Goal: Transaction & Acquisition: Purchase product/service

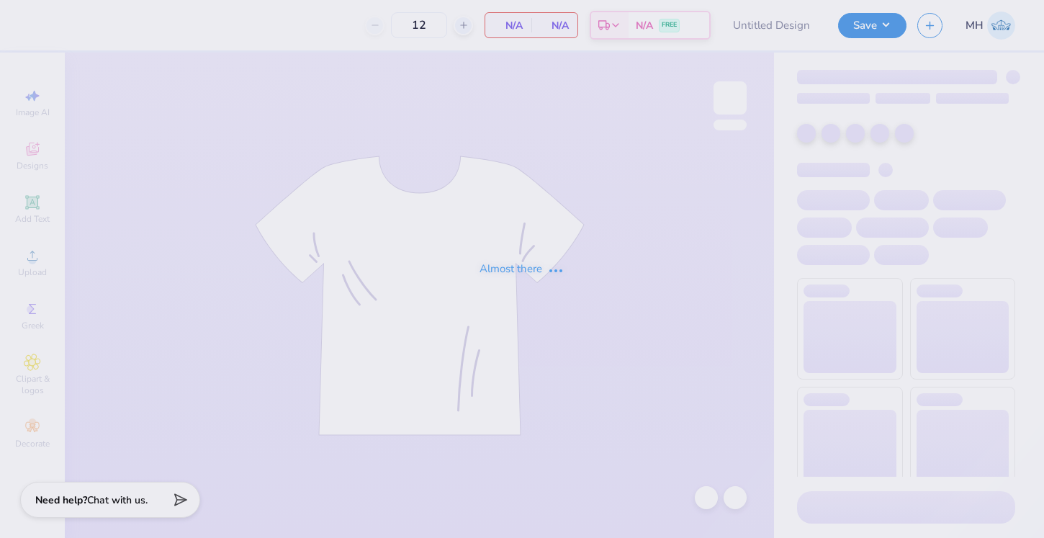
type input "Delta Gamma General Merch Order 2025 Fall"
type input "50"
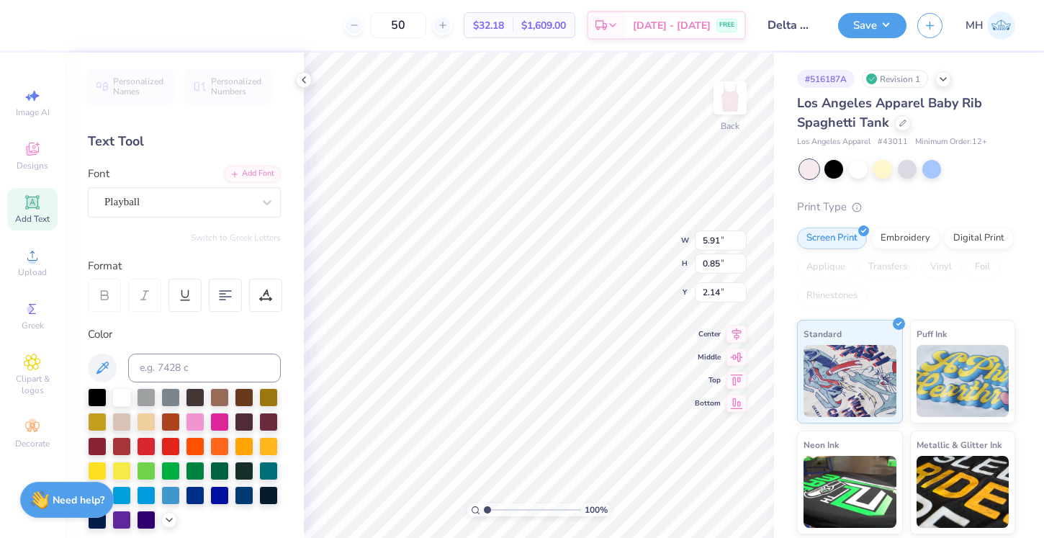
type input "6.99"
type input "1.00"
type input "1.98"
type input "2.09"
type input "0.43"
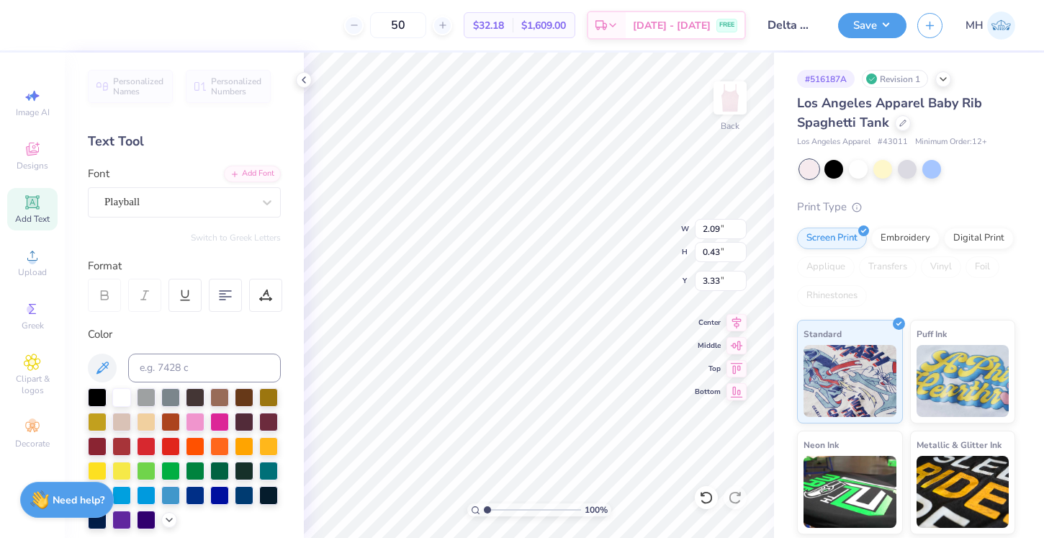
type input "3.33"
click at [885, 28] on button "Save" at bounding box center [872, 23] width 68 height 25
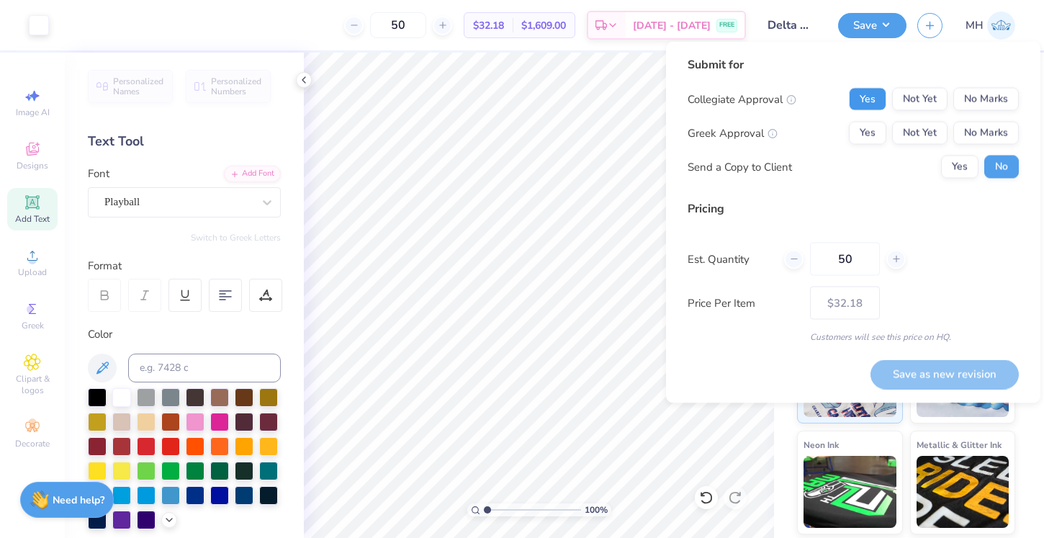
click at [875, 91] on button "Yes" at bounding box center [867, 99] width 37 height 23
click at [874, 138] on button "Yes" at bounding box center [867, 133] width 37 height 23
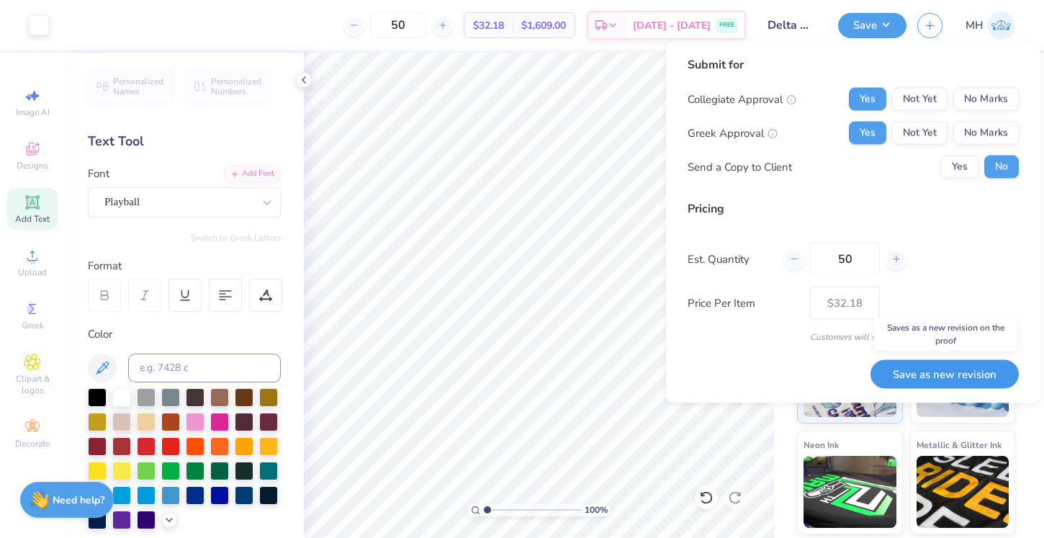
click at [934, 377] on button "Save as new revision" at bounding box center [945, 374] width 148 height 30
type input "$32.18"
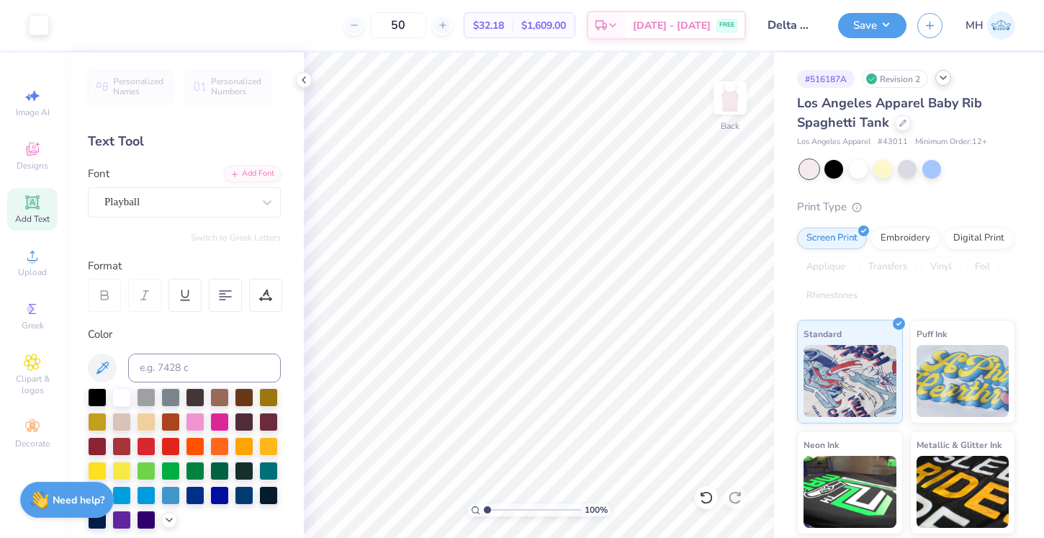
click at [942, 80] on icon at bounding box center [944, 78] width 12 height 12
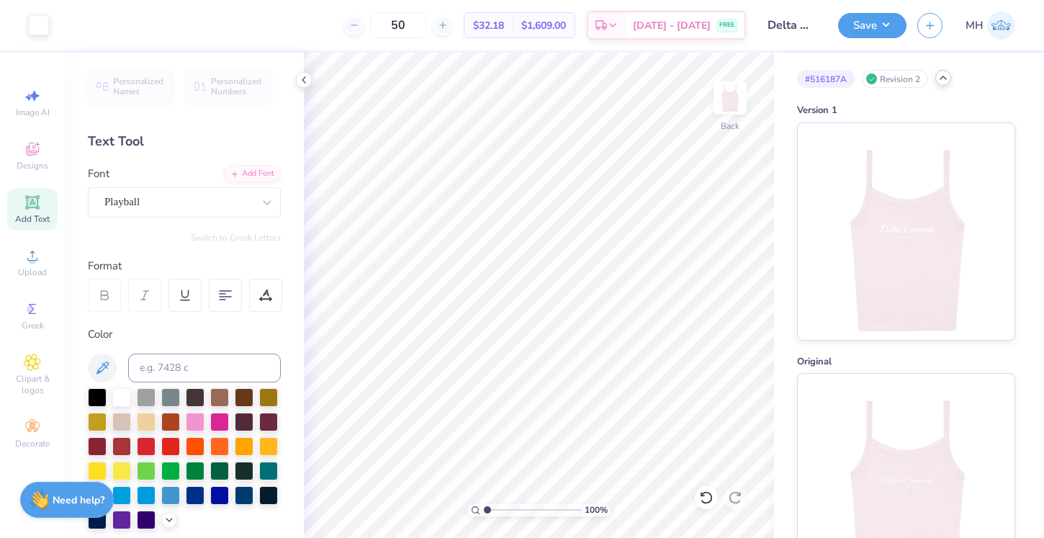
scroll to position [63, 0]
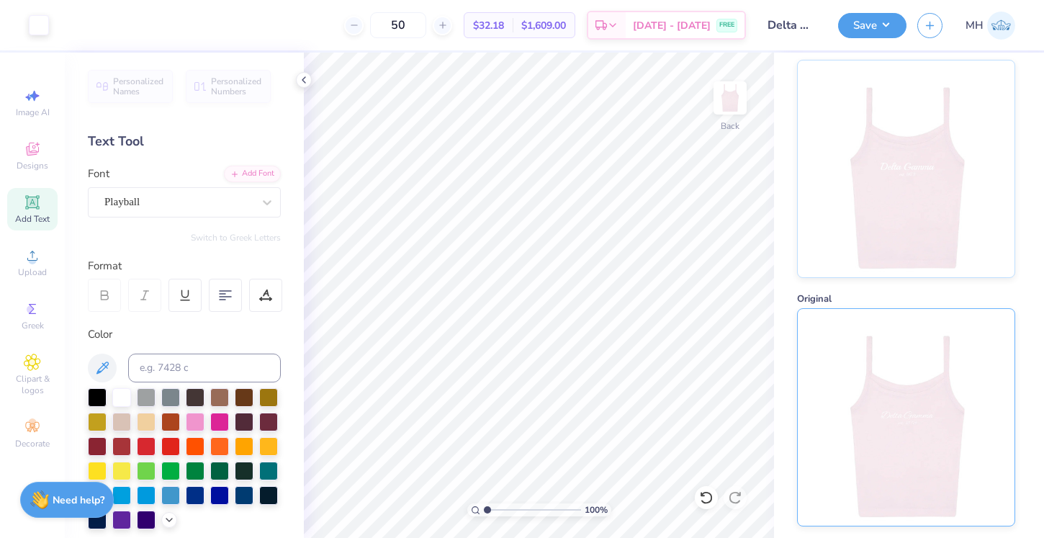
click at [887, 373] on img at bounding box center [906, 417] width 179 height 217
type input "2.20"
type input "6.50"
type input "0.97"
type input "1.94"
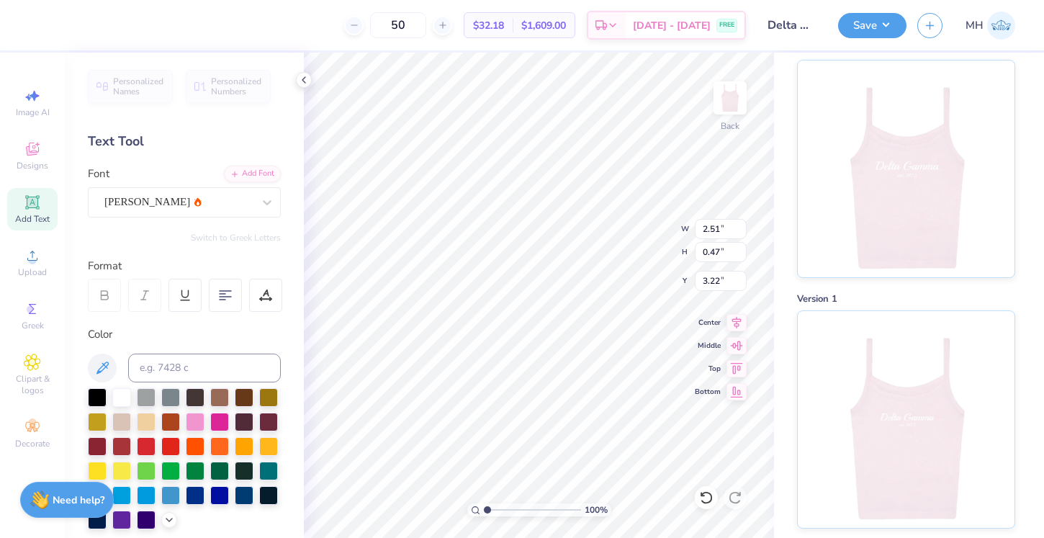
type input "2.51"
type input "0.47"
type input "1.95"
type input "6.74"
type input "1.01"
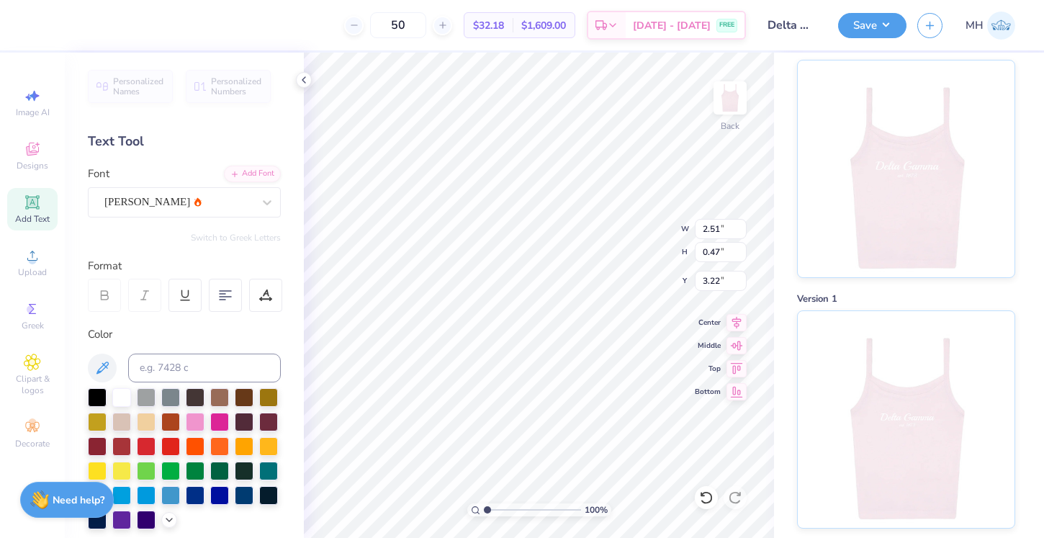
type input "3.23"
click at [881, 18] on button "Save" at bounding box center [872, 23] width 68 height 25
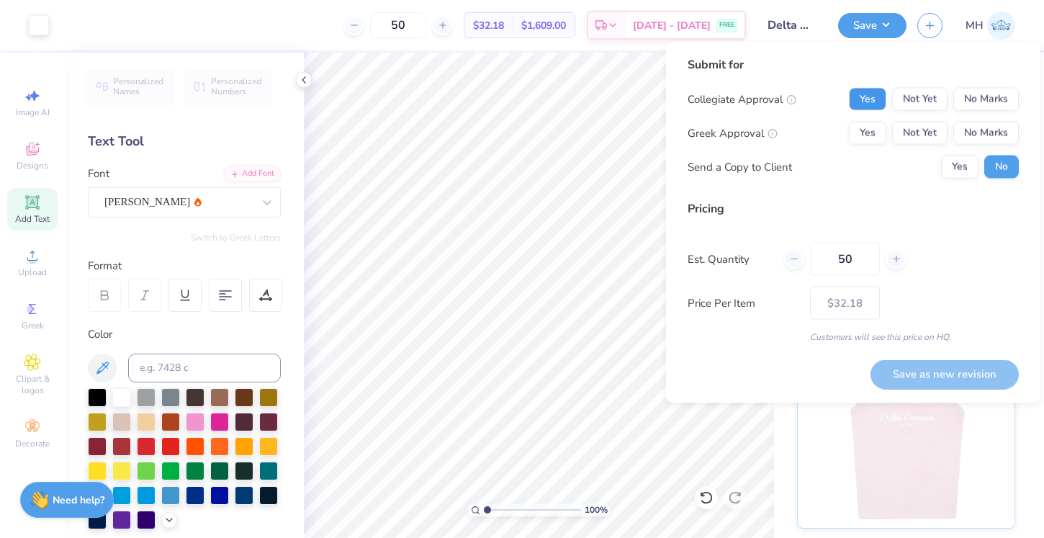
click at [861, 100] on button "Yes" at bounding box center [867, 99] width 37 height 23
click at [862, 130] on button "Yes" at bounding box center [867, 133] width 37 height 23
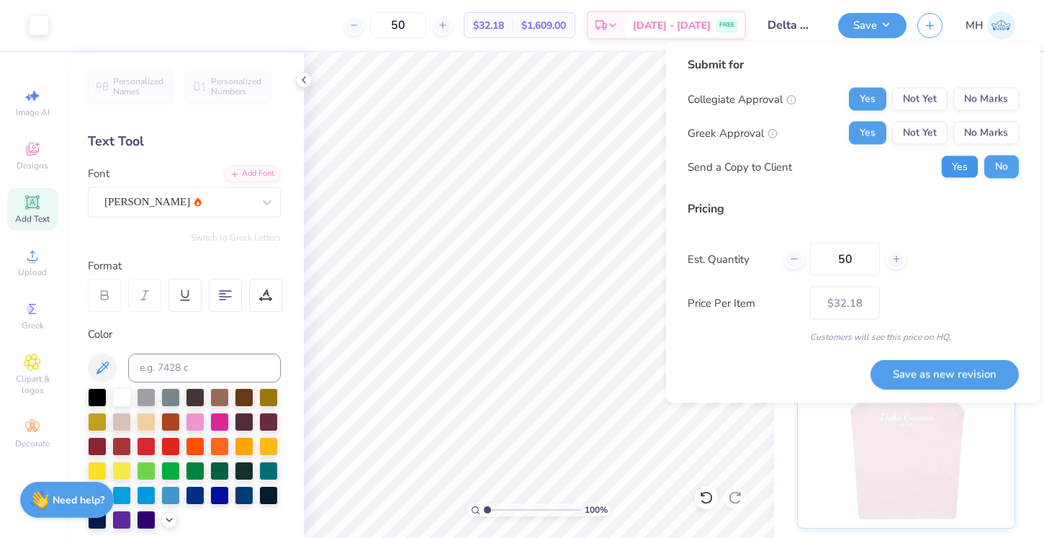
click at [957, 167] on button "Yes" at bounding box center [959, 167] width 37 height 23
click at [923, 378] on button "Save as new revision" at bounding box center [945, 374] width 148 height 30
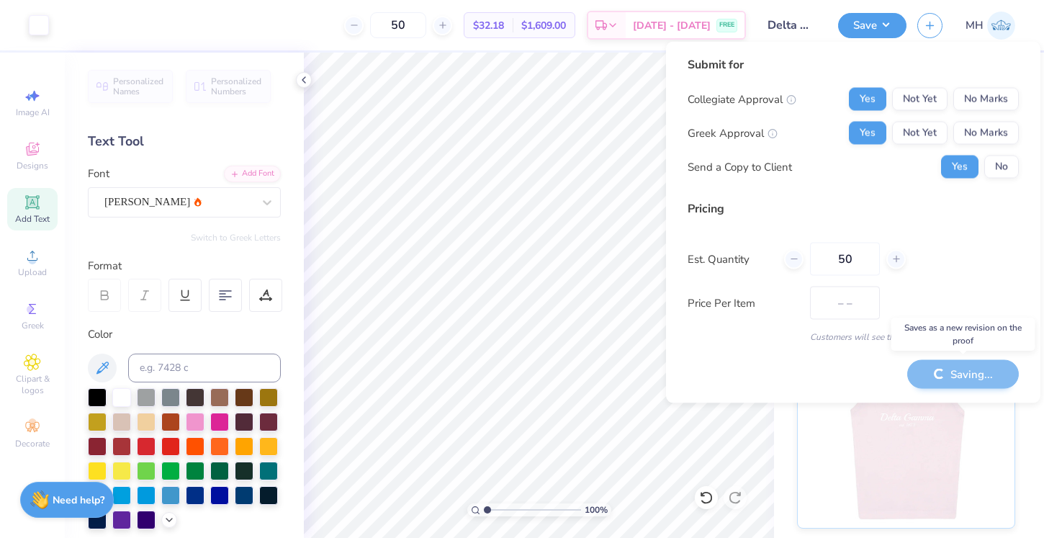
type input "$32.18"
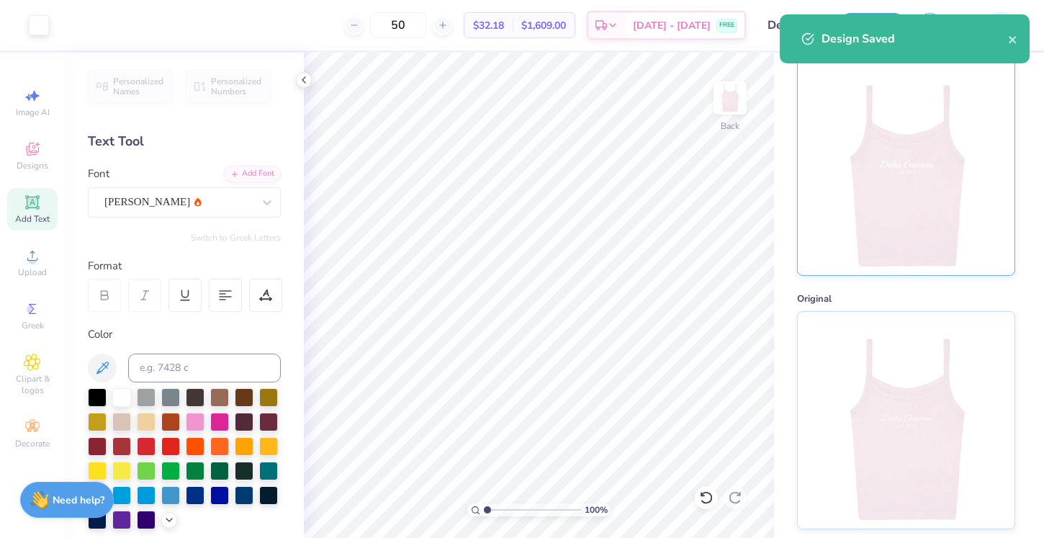
click at [952, 209] on img at bounding box center [906, 166] width 179 height 217
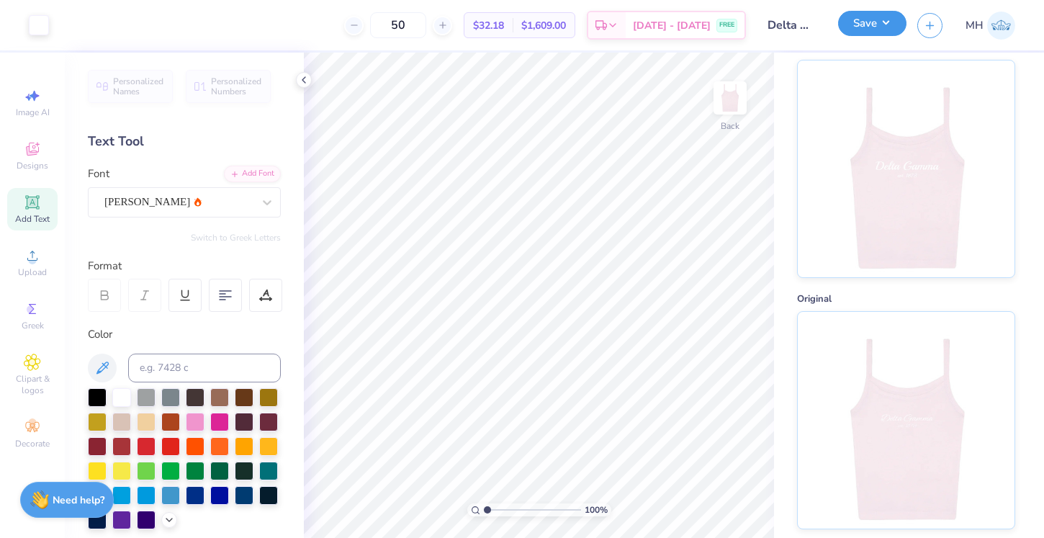
click at [882, 22] on button "Save" at bounding box center [872, 23] width 68 height 25
click at [872, 366] on img at bounding box center [906, 418] width 179 height 217
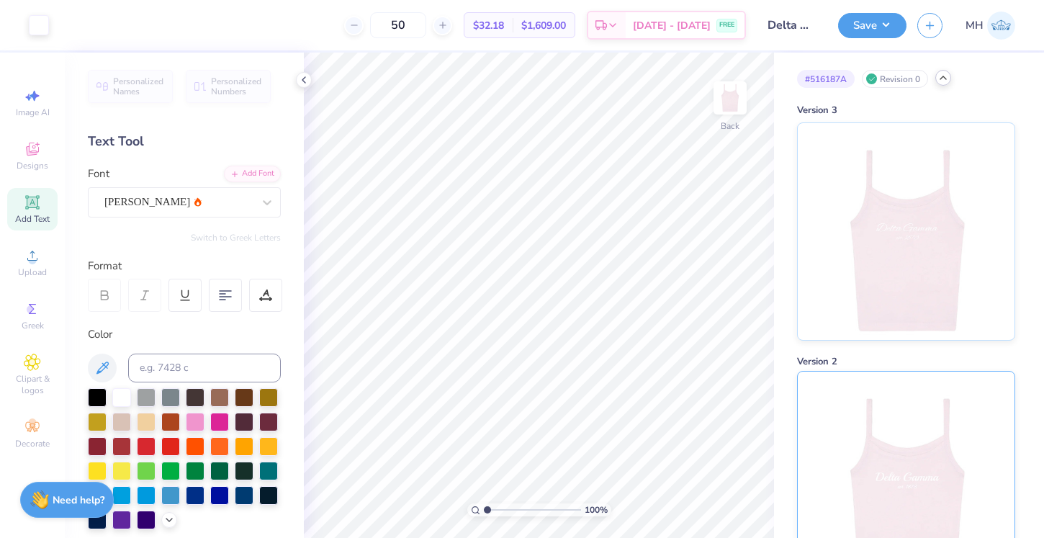
click at [927, 184] on img at bounding box center [906, 231] width 179 height 217
click at [870, 22] on button "Save" at bounding box center [872, 23] width 68 height 25
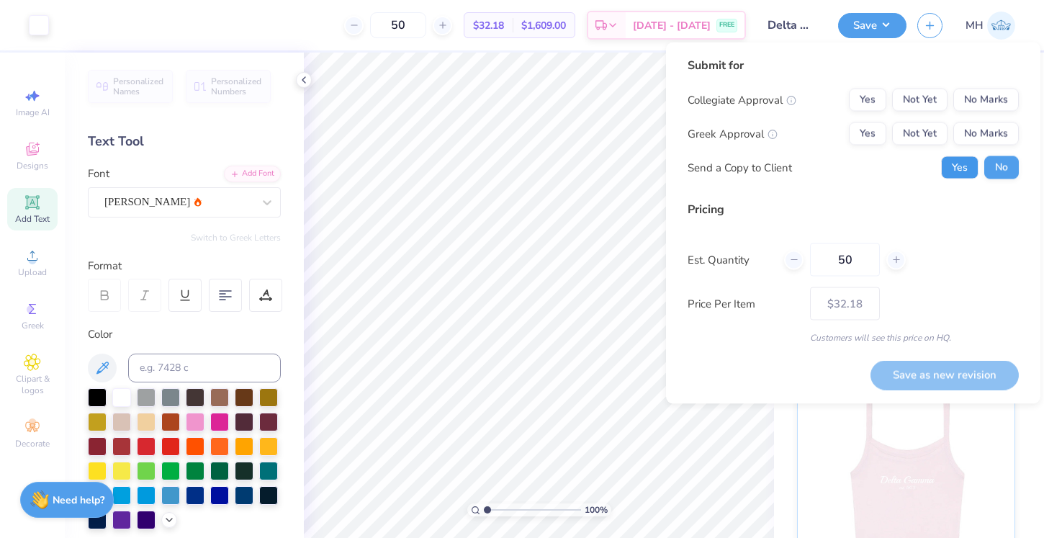
click at [967, 166] on button "Yes" at bounding box center [959, 167] width 37 height 23
click at [876, 104] on button "Yes" at bounding box center [867, 100] width 37 height 23
click at [874, 125] on button "Yes" at bounding box center [867, 133] width 37 height 23
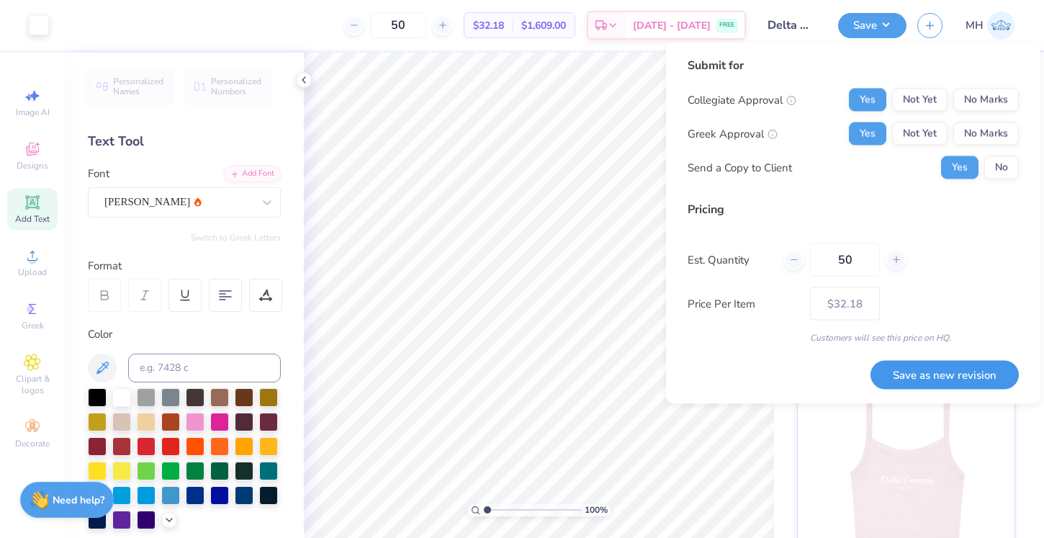
click at [932, 380] on button "Save as new revision" at bounding box center [945, 375] width 148 height 30
type input "$32.18"
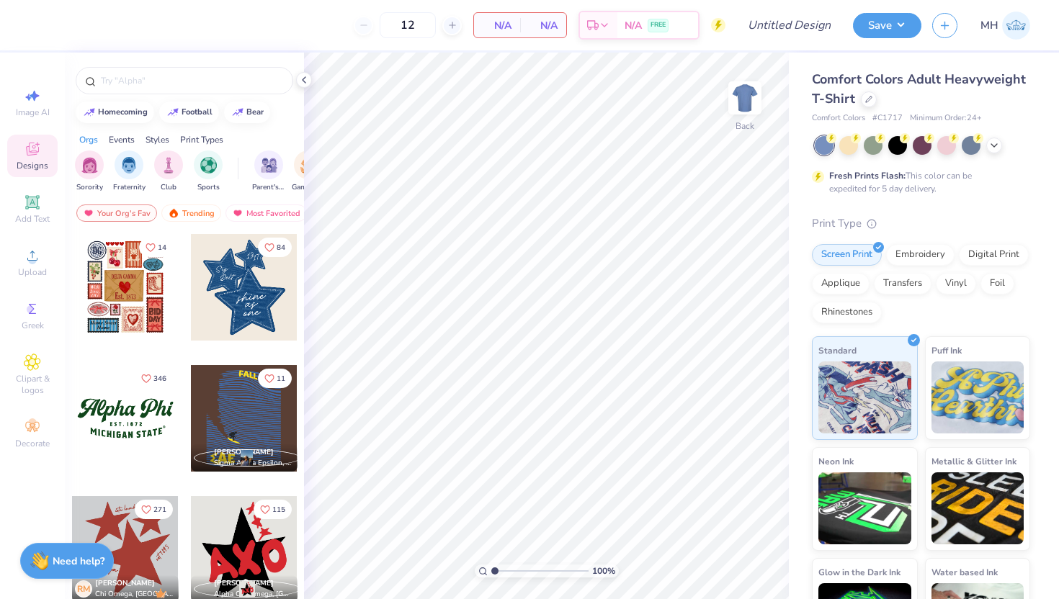
click at [861, 104] on div "Comfort Colors Adult Heavyweight T-Shirt" at bounding box center [921, 89] width 218 height 39
click at [861, 102] on div at bounding box center [869, 98] width 16 height 16
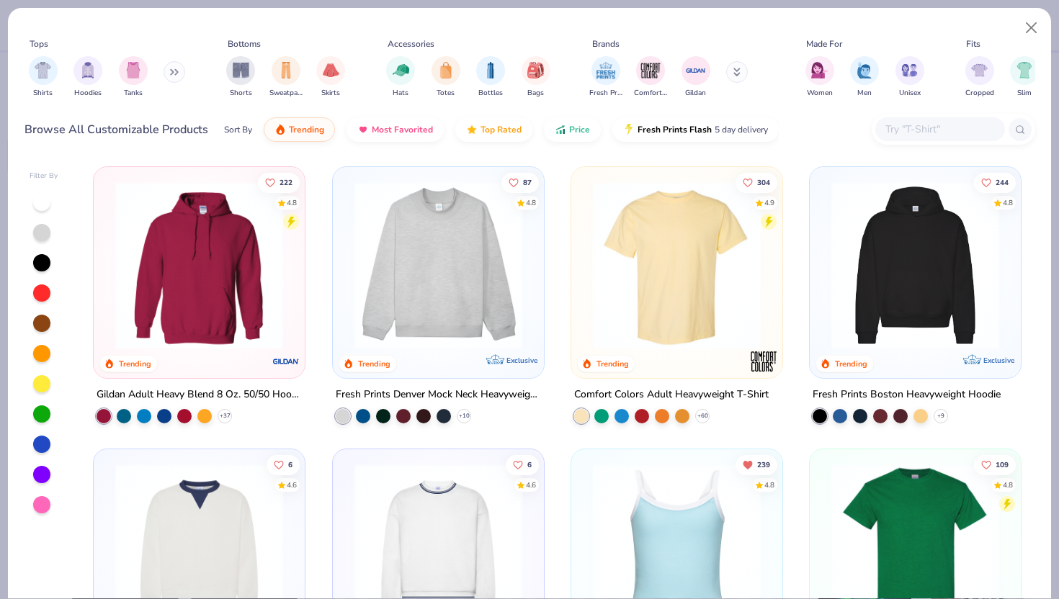
click at [172, 74] on icon at bounding box center [174, 71] width 9 height 7
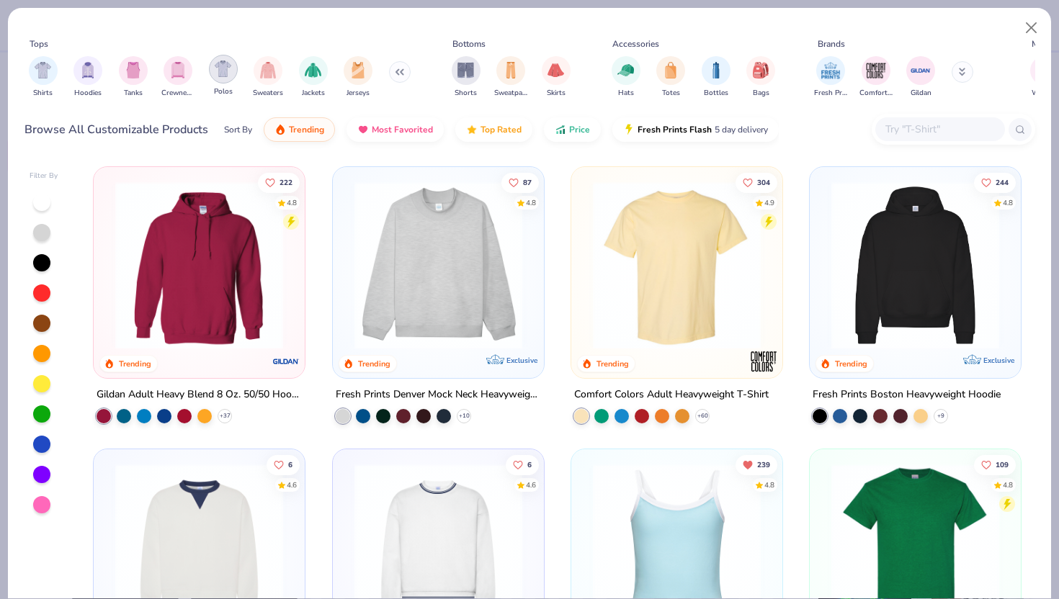
click at [231, 77] on img "filter for Polos" at bounding box center [223, 69] width 17 height 17
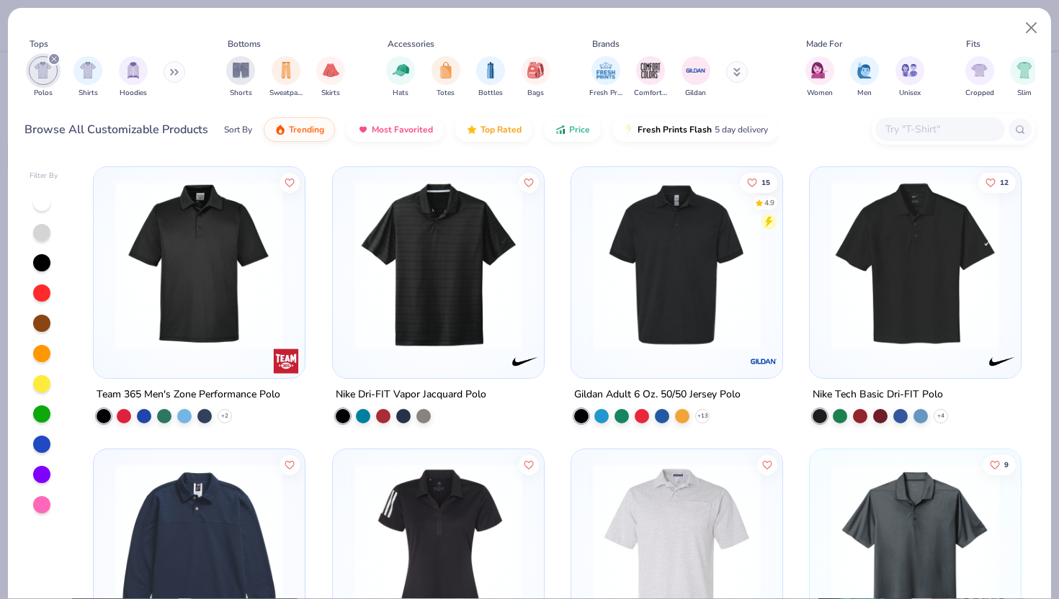
click at [169, 365] on div at bounding box center [199, 272] width 211 height 211
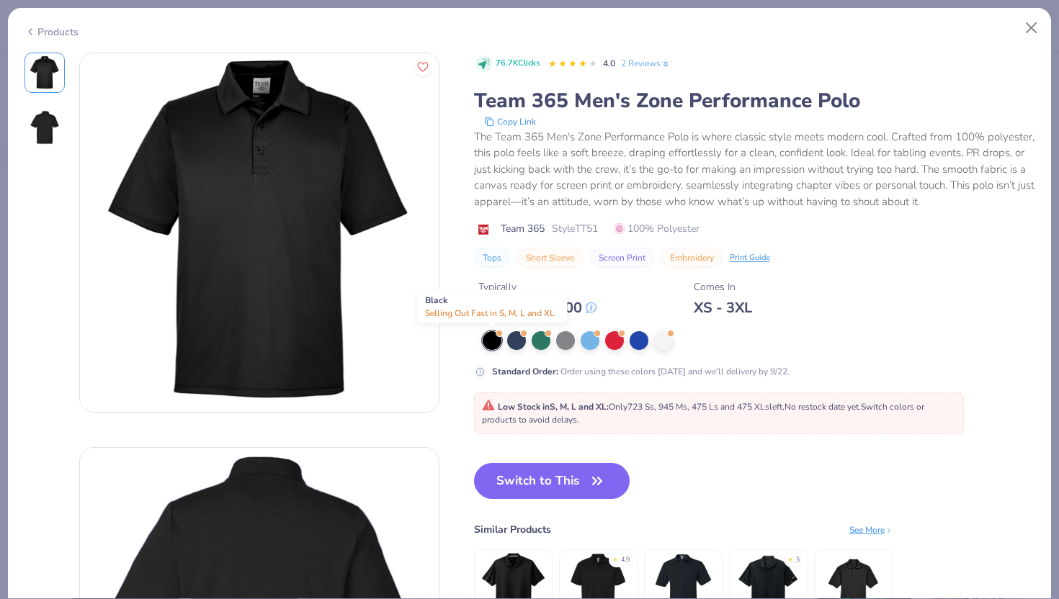
click at [493, 341] on div at bounding box center [492, 340] width 19 height 19
click at [561, 473] on button "Switch to This" at bounding box center [552, 481] width 156 height 36
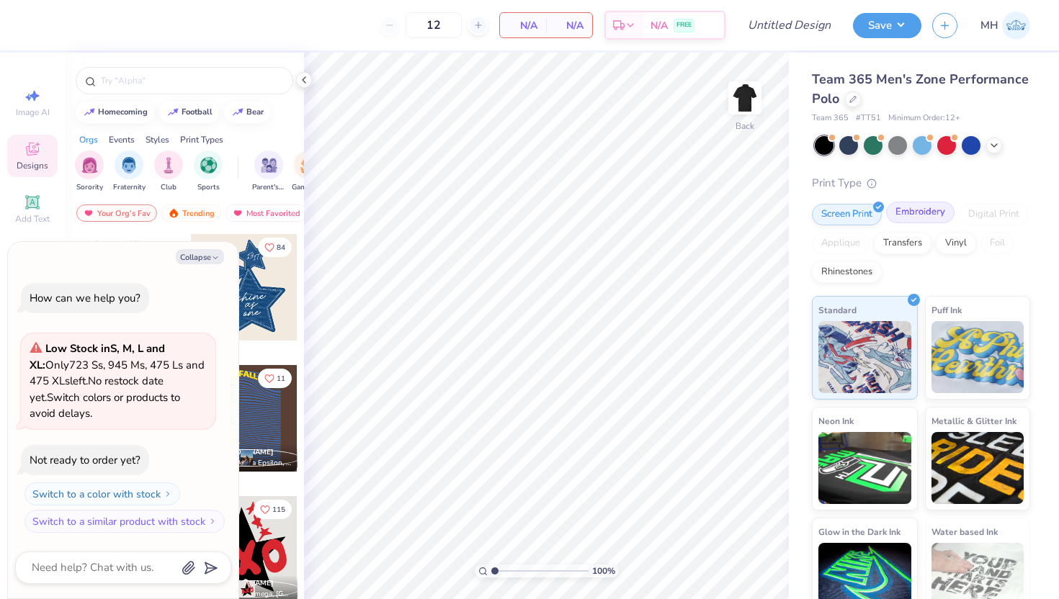
click at [922, 212] on div "Embroidery" at bounding box center [920, 213] width 68 height 22
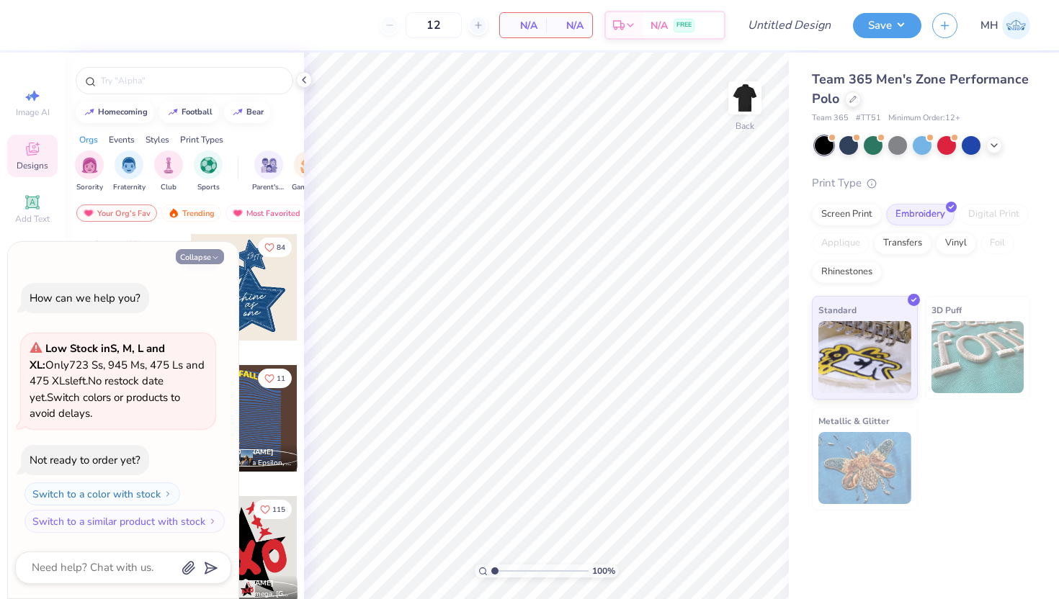
click at [194, 252] on button "Collapse" at bounding box center [200, 256] width 48 height 15
type textarea "x"
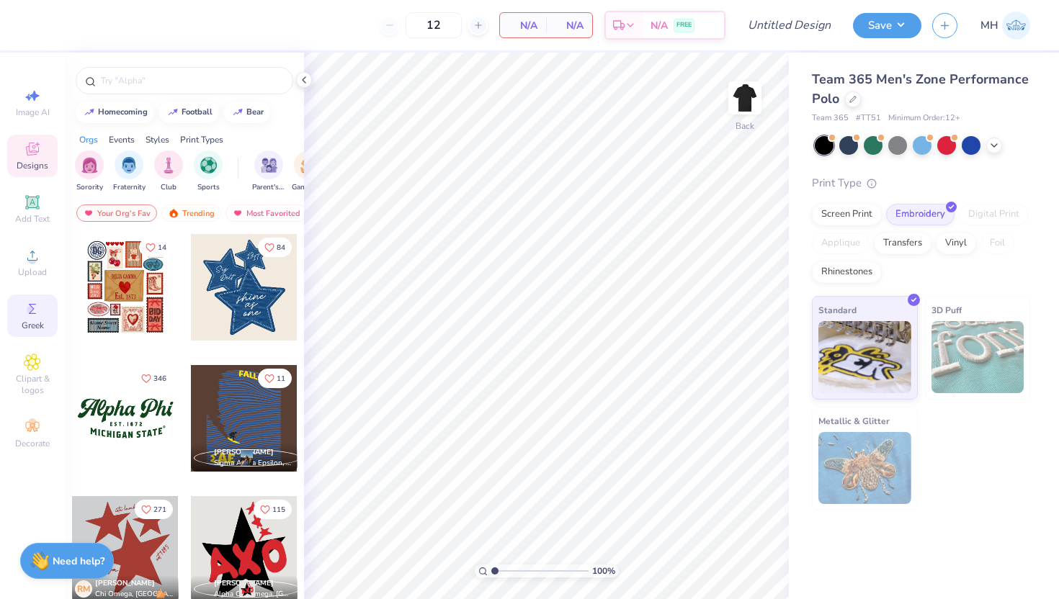
click at [33, 310] on circle at bounding box center [31, 309] width 8 height 8
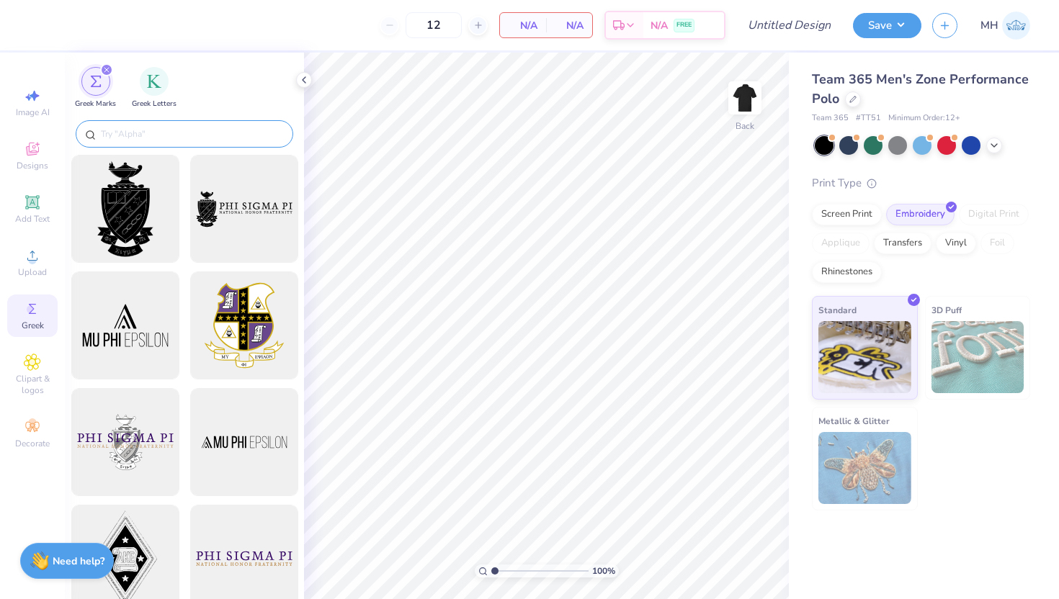
click at [161, 138] on input "text" at bounding box center [191, 134] width 184 height 14
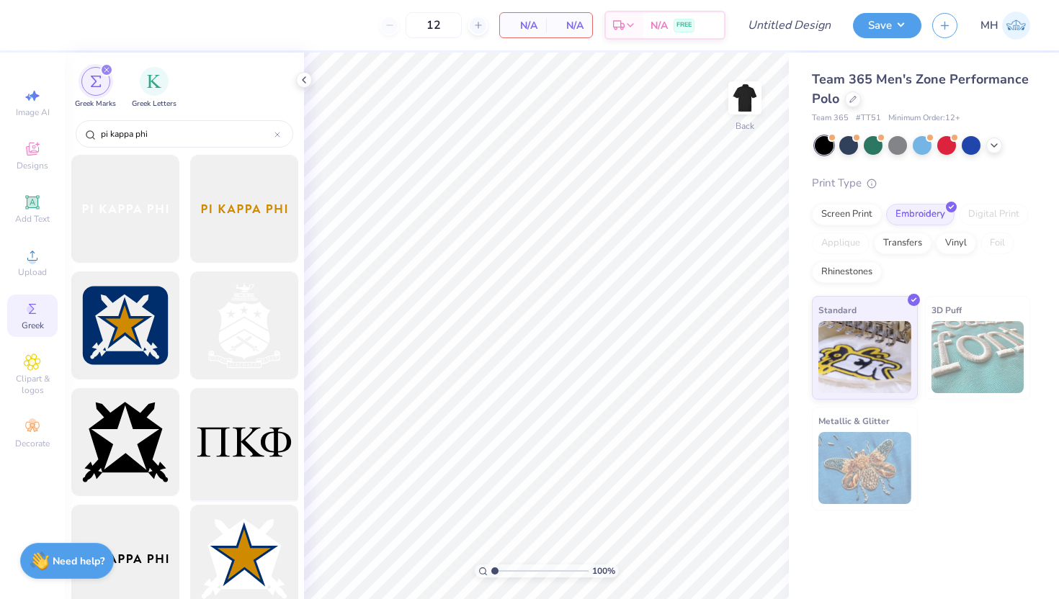
type input "pi kappa phi"
click at [245, 438] on div at bounding box center [243, 442] width 119 height 119
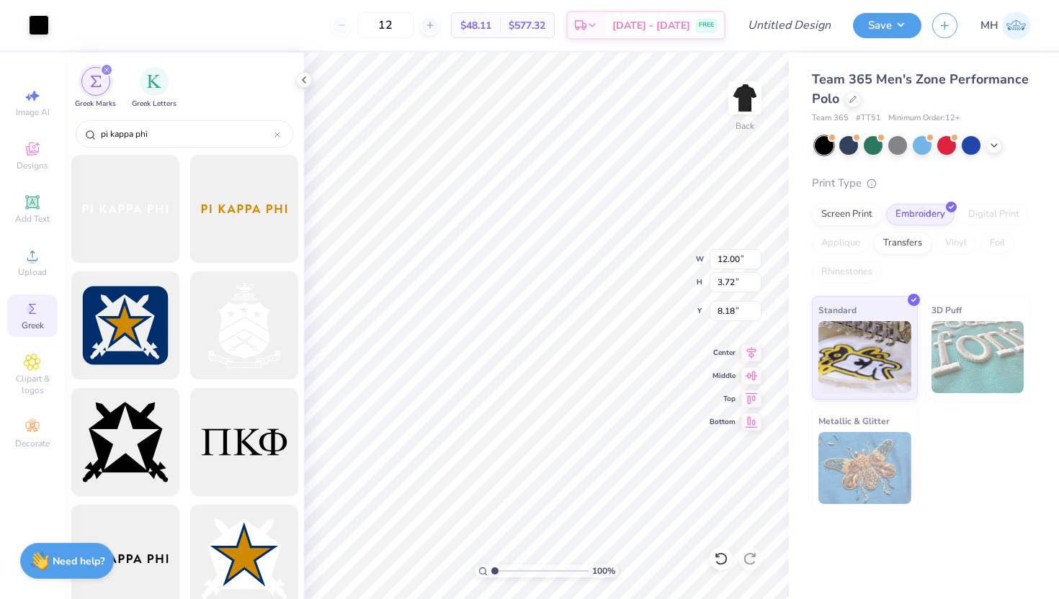
type input "8.19"
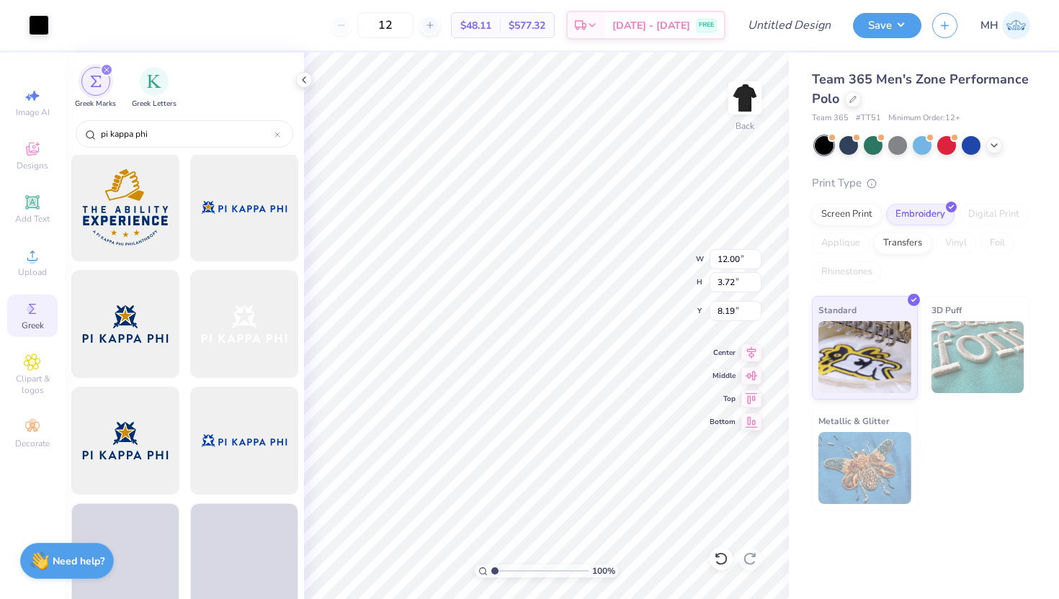
scroll to position [1527, 0]
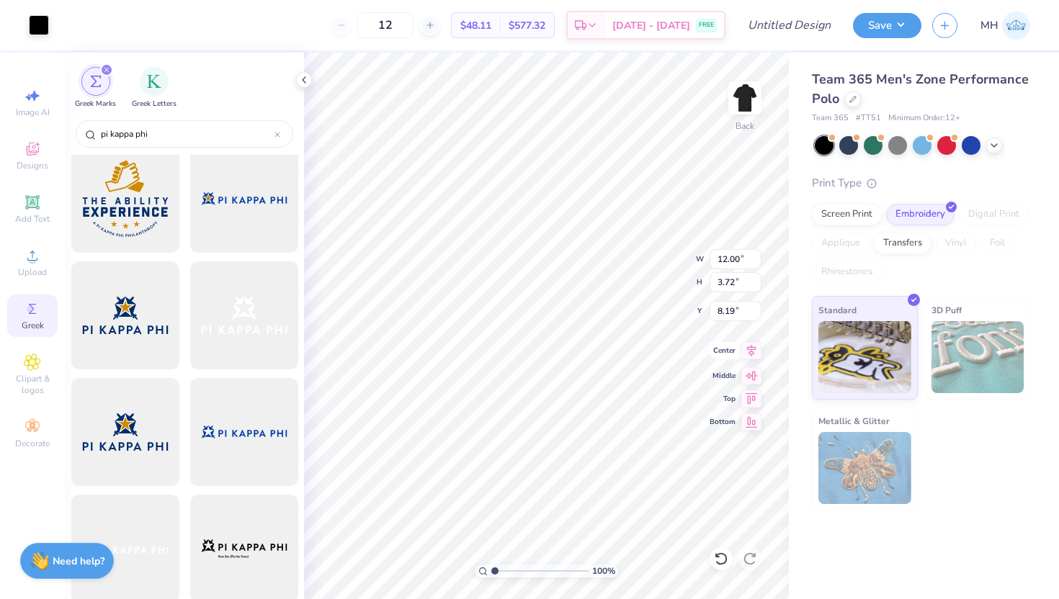
type input "3.26"
type input "1.01"
type input "3.52"
type input "2.67"
type input "0.83"
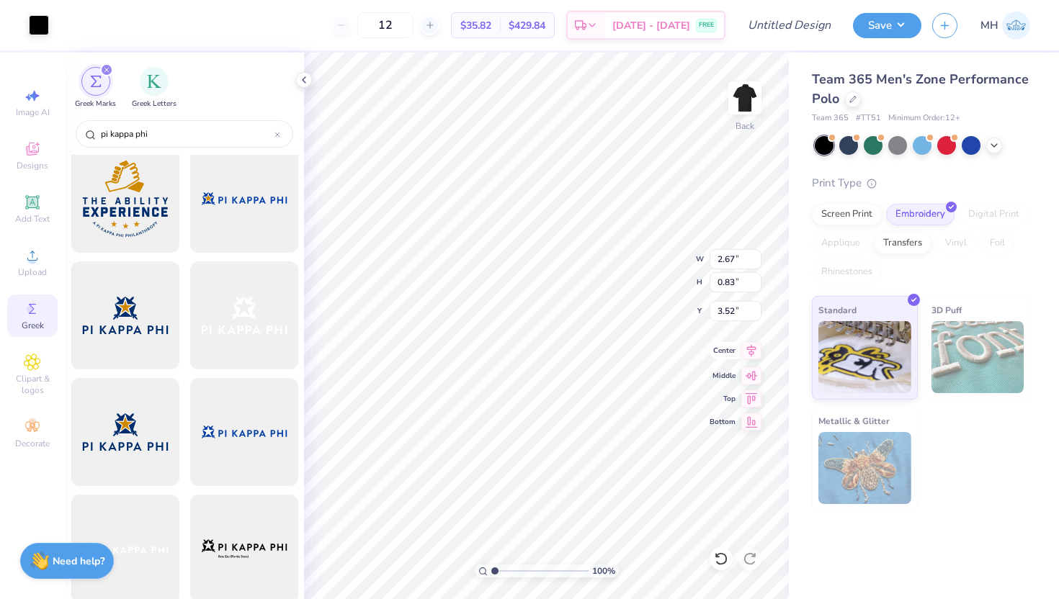
type input "3.27"
type input "3.00"
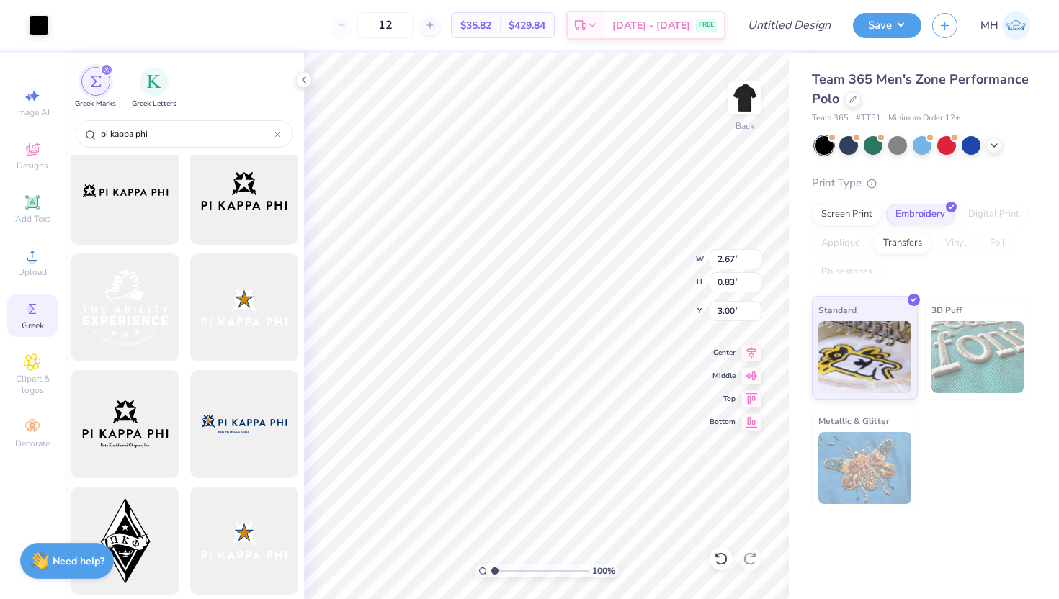
scroll to position [828, 0]
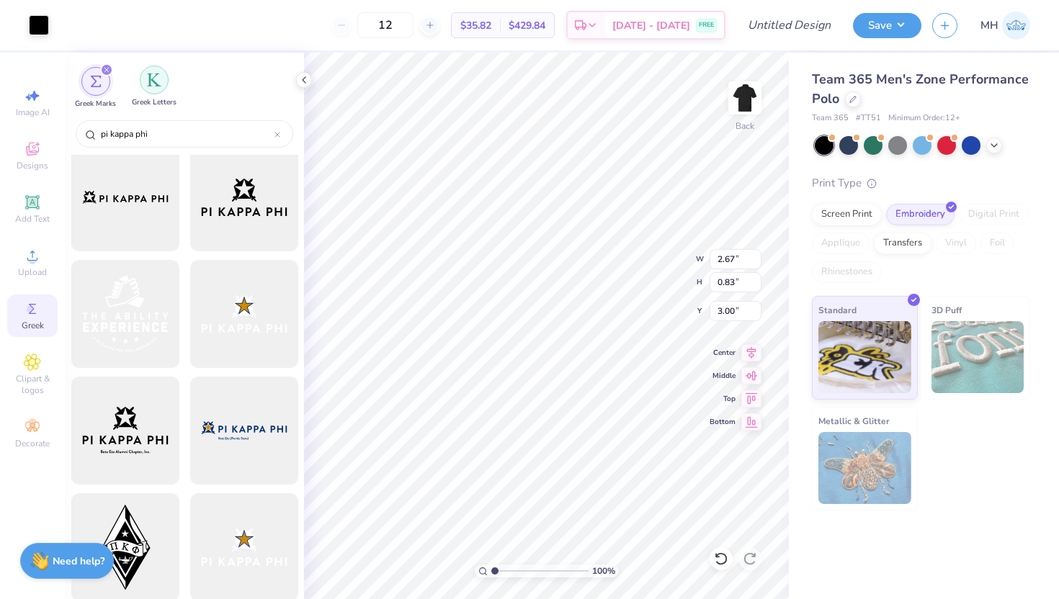
click at [153, 94] on div "filter for Greek Letters" at bounding box center [154, 80] width 29 height 29
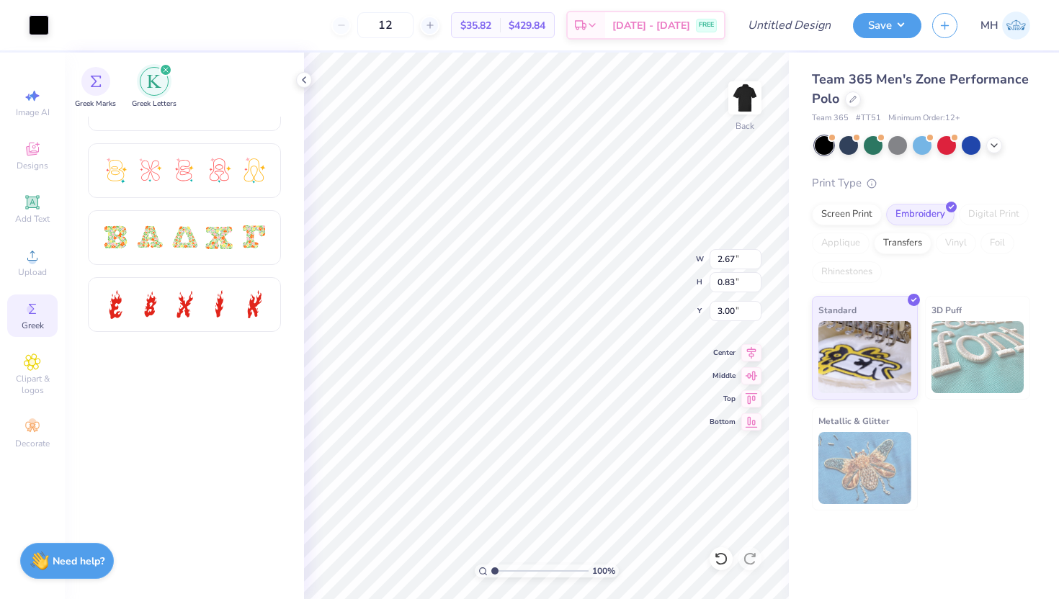
scroll to position [0, 0]
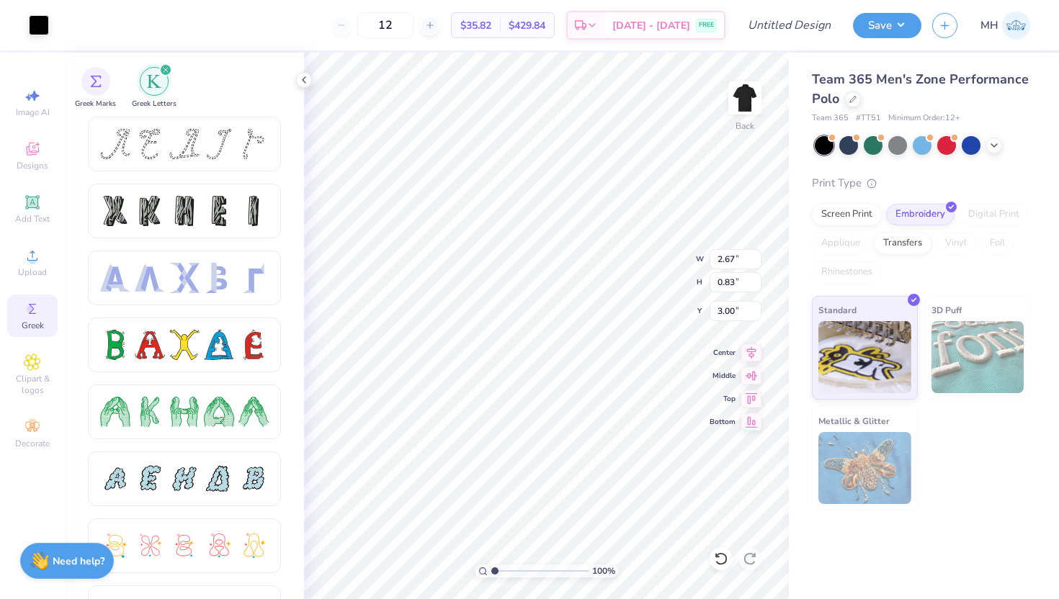
click at [166, 71] on icon "filter for Greek Letters" at bounding box center [166, 70] width 6 height 6
click at [308, 81] on icon at bounding box center [304, 80] width 12 height 12
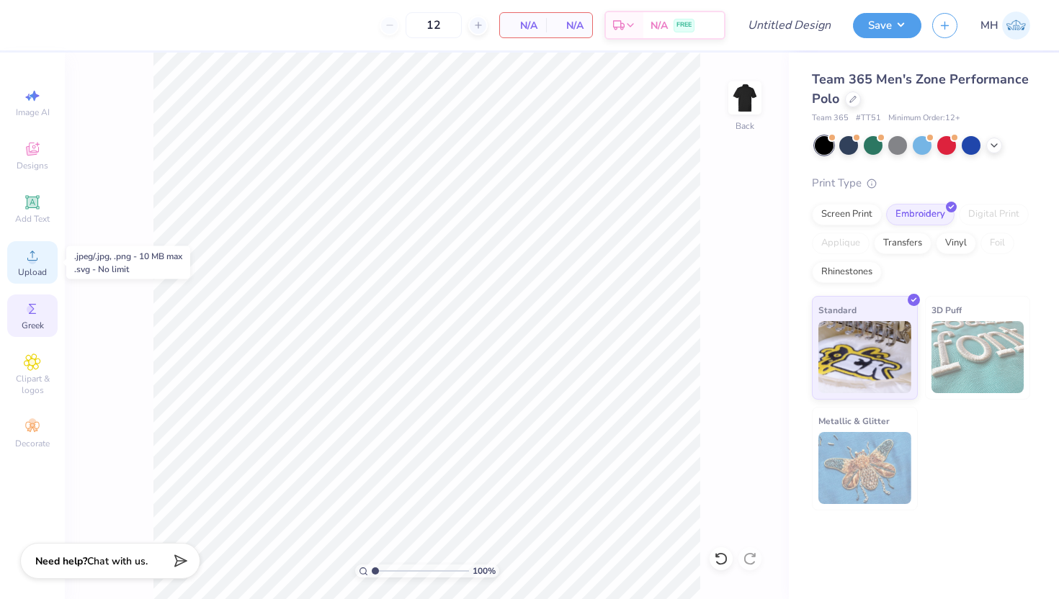
click at [11, 261] on div "Upload" at bounding box center [32, 262] width 50 height 42
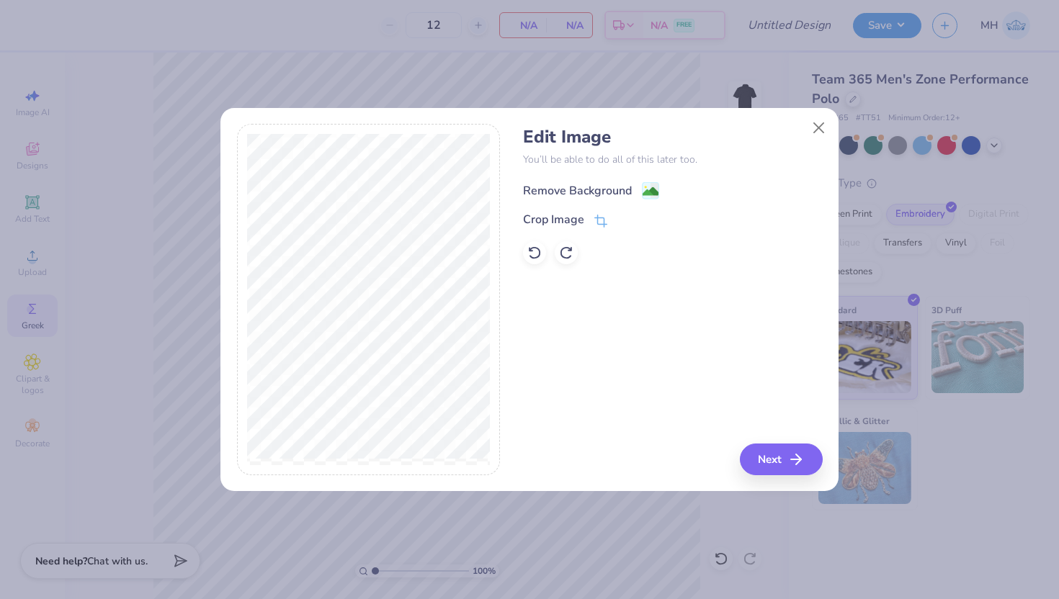
click at [640, 188] on div "Remove Background" at bounding box center [591, 191] width 136 height 18
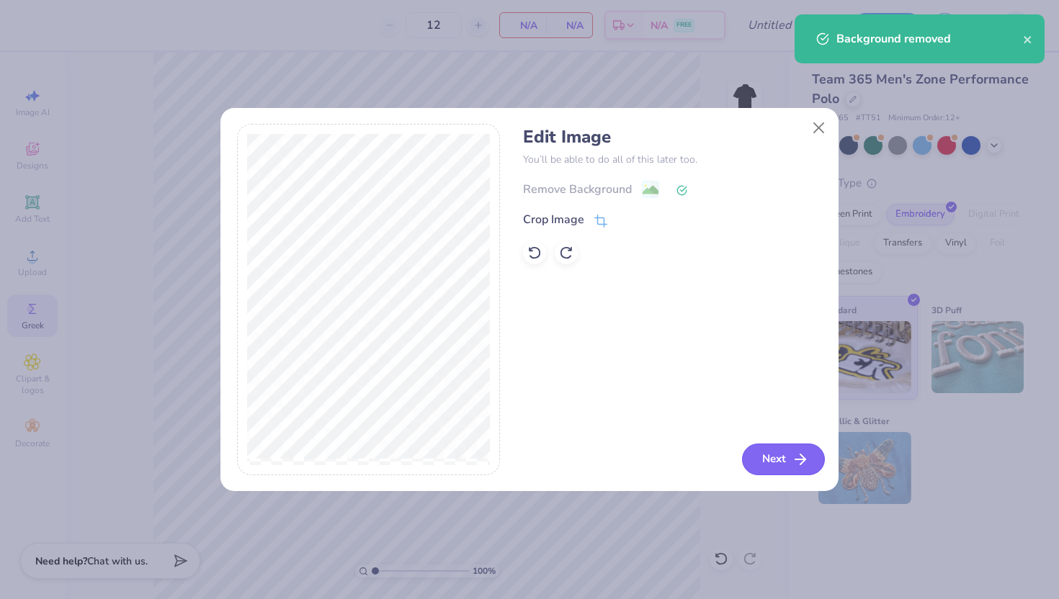
click at [784, 457] on button "Next" at bounding box center [783, 460] width 83 height 32
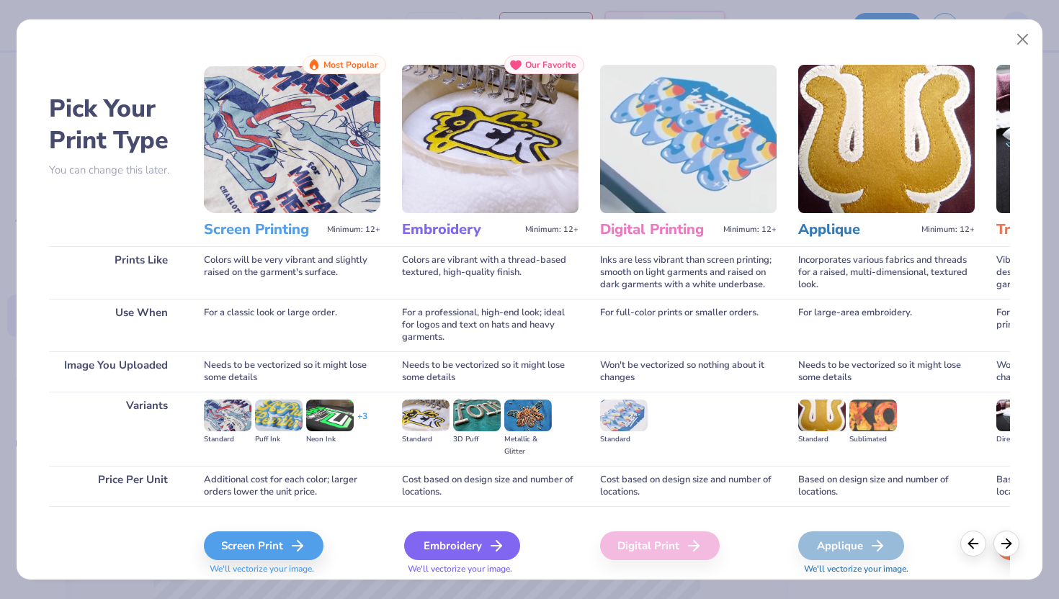
click at [470, 551] on div "Embroidery" at bounding box center [462, 546] width 116 height 29
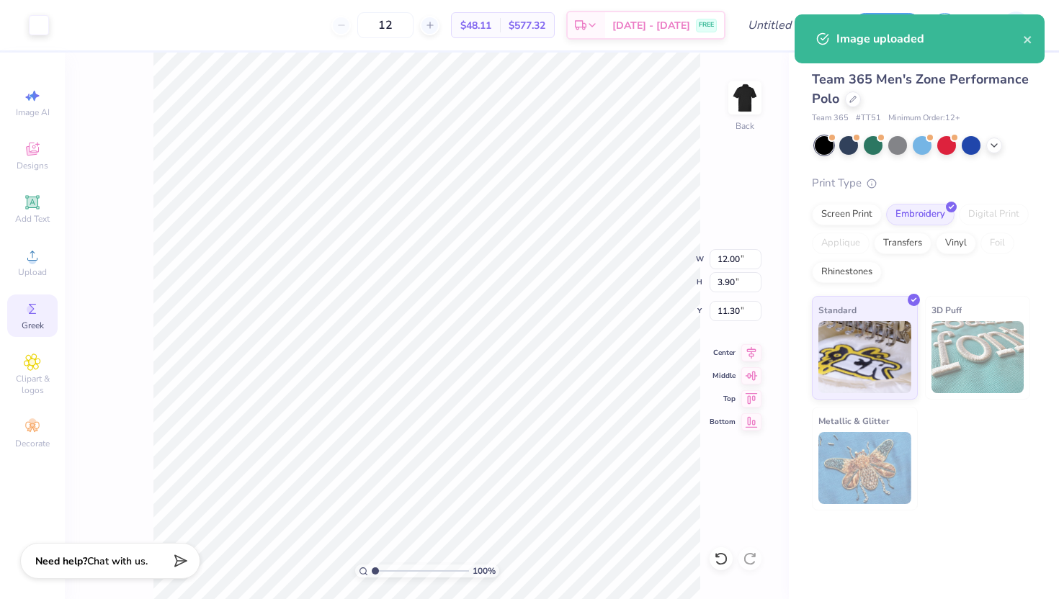
type input "5.07"
type input "1.65"
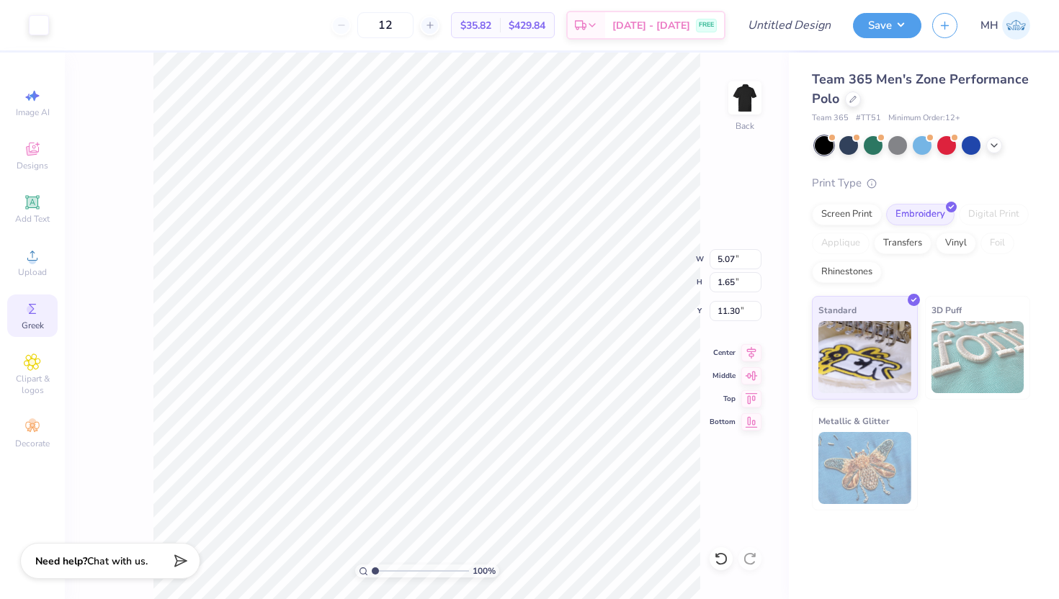
type input "7.47"
type input "1.98"
type input "0.65"
type input "3.77"
type input "3.60"
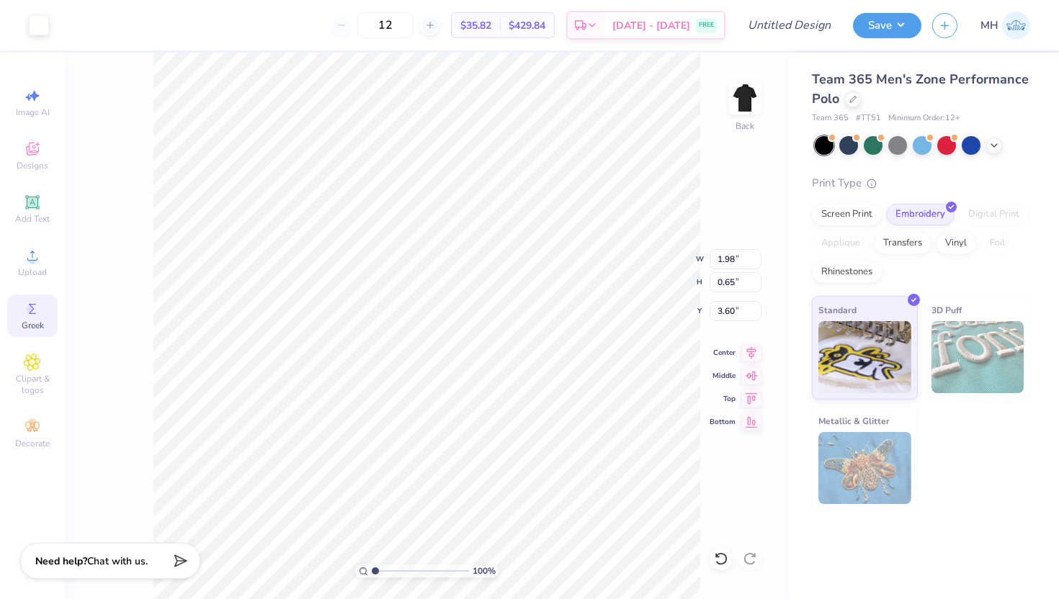
type input "2.38"
type input "0.77"
type input "2.38"
type input "0.80"
click at [720, 559] on icon at bounding box center [721, 559] width 14 height 14
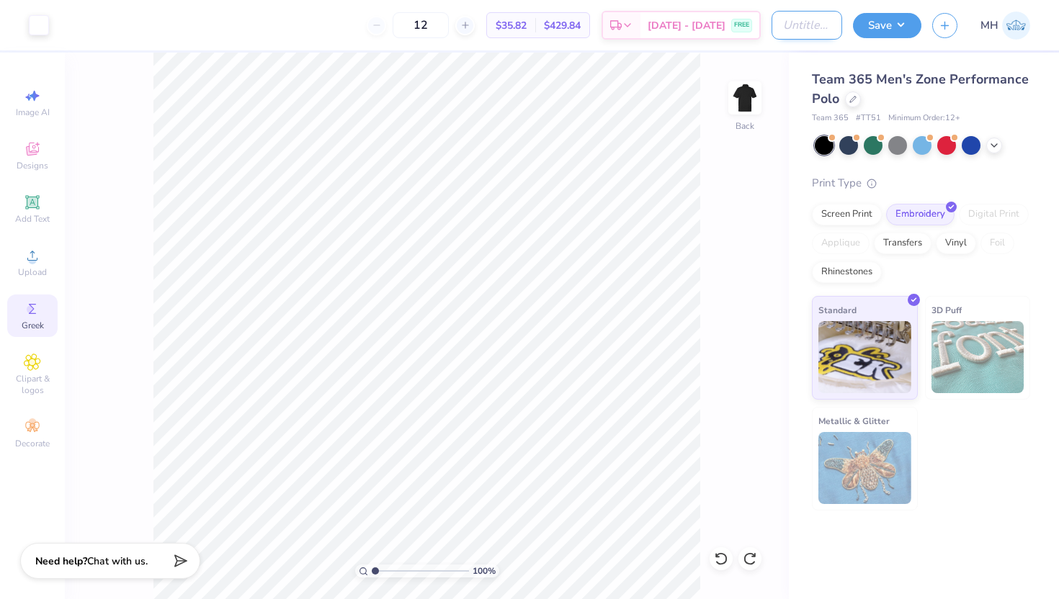
click at [833, 24] on input "Design Title" at bounding box center [806, 25] width 71 height 29
type input "Pi Kappa Phi Member Polo Order"
click at [890, 23] on button "Save" at bounding box center [887, 23] width 68 height 25
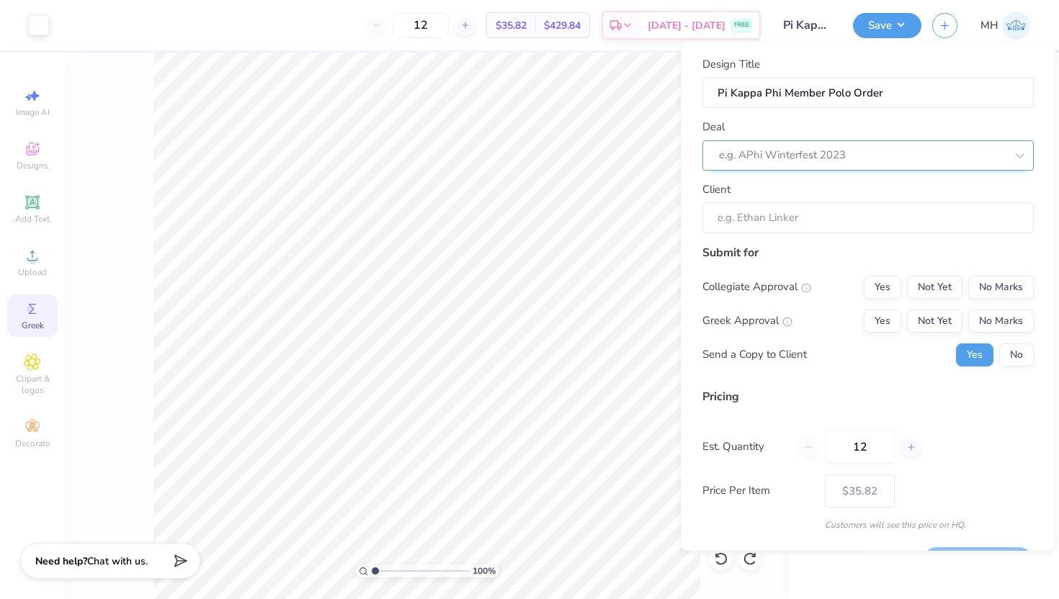
click at [797, 151] on div at bounding box center [862, 155] width 287 height 19
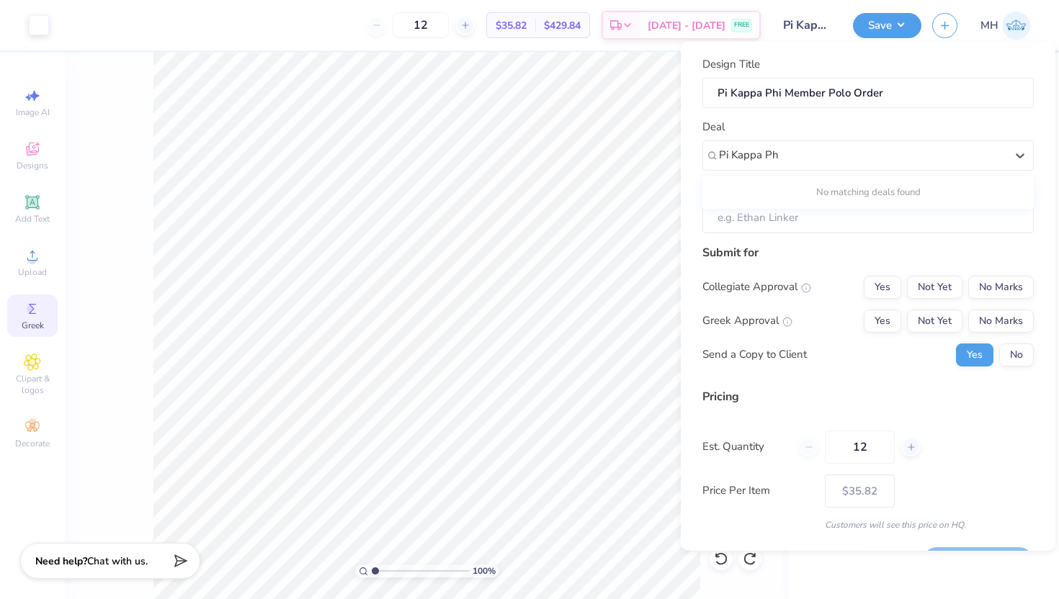
type input "Pi Kappa Ph"
click at [871, 444] on input "12" at bounding box center [860, 446] width 70 height 33
type input "1"
type input "40"
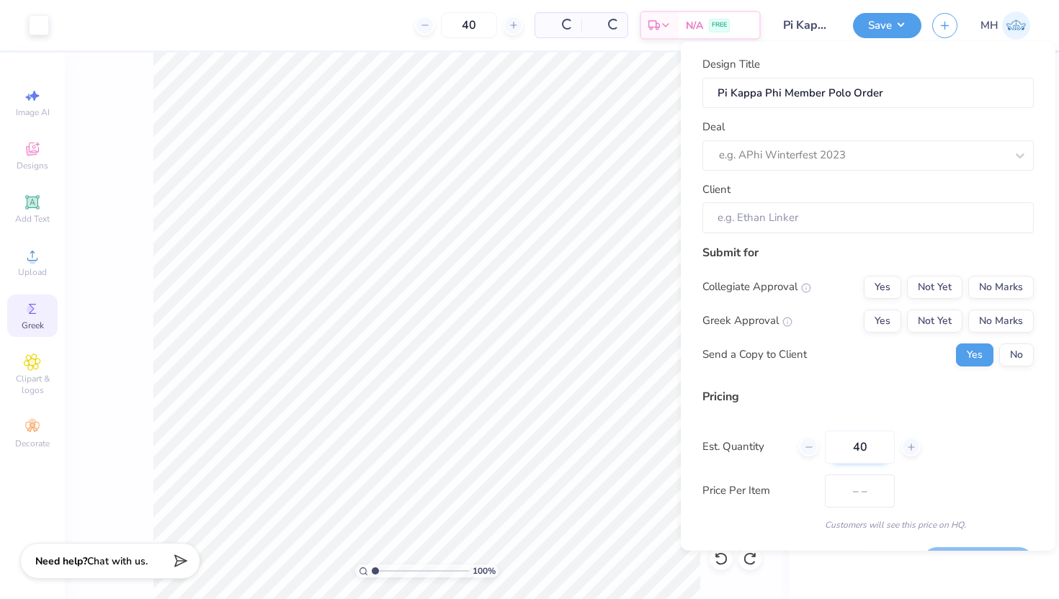
type input "$26.23"
click at [868, 413] on div "Pricing Est. Quantity 40 Price Per Item $26.23 Customers will see this price on…" at bounding box center [867, 459] width 331 height 143
click at [874, 452] on input "40" at bounding box center [860, 446] width 70 height 33
type input "4"
type input "50"
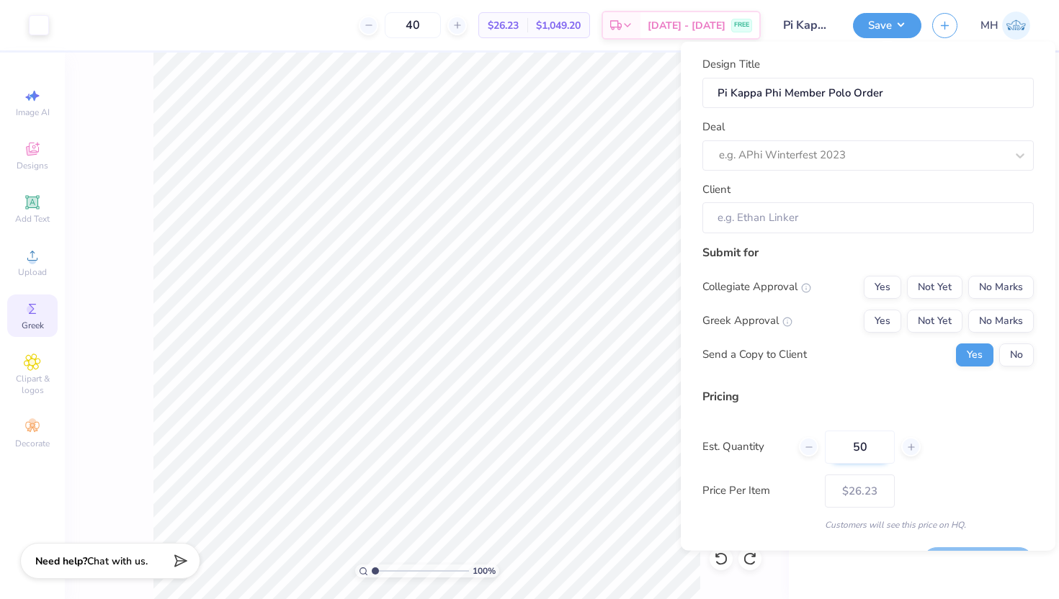
type input "50"
type input "$25.11"
type input "50"
click at [885, 287] on button "Yes" at bounding box center [882, 286] width 37 height 23
click at [885, 321] on button "Yes" at bounding box center [882, 320] width 37 height 23
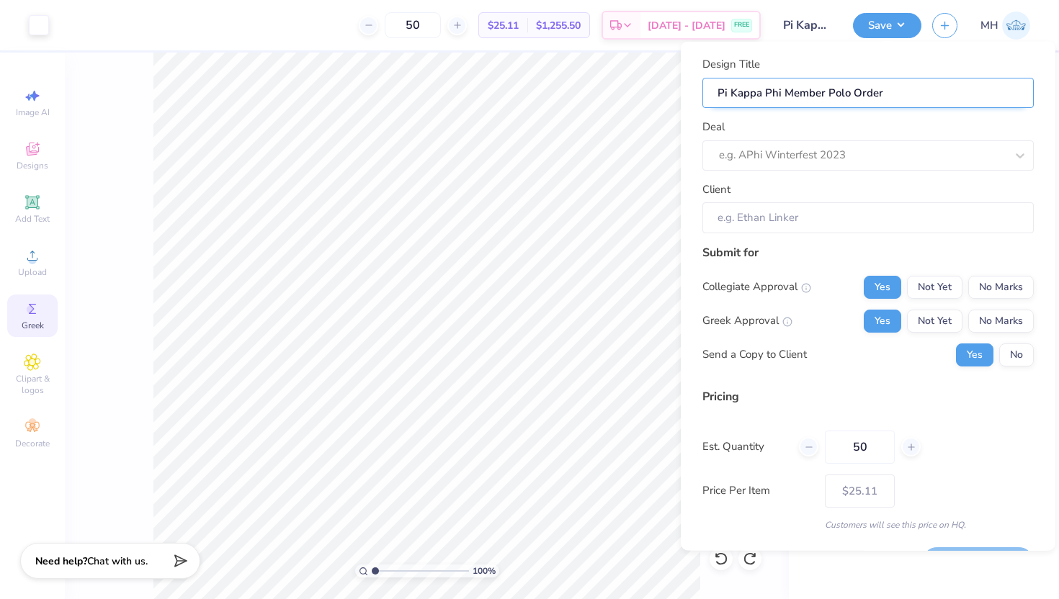
click at [935, 87] on input "Pi Kappa Phi Member Polo Order" at bounding box center [867, 92] width 331 height 31
type input "Pi Kappa Phi Member Polo Order"
type input "Pi Kappa Phi Member Polo Order F"
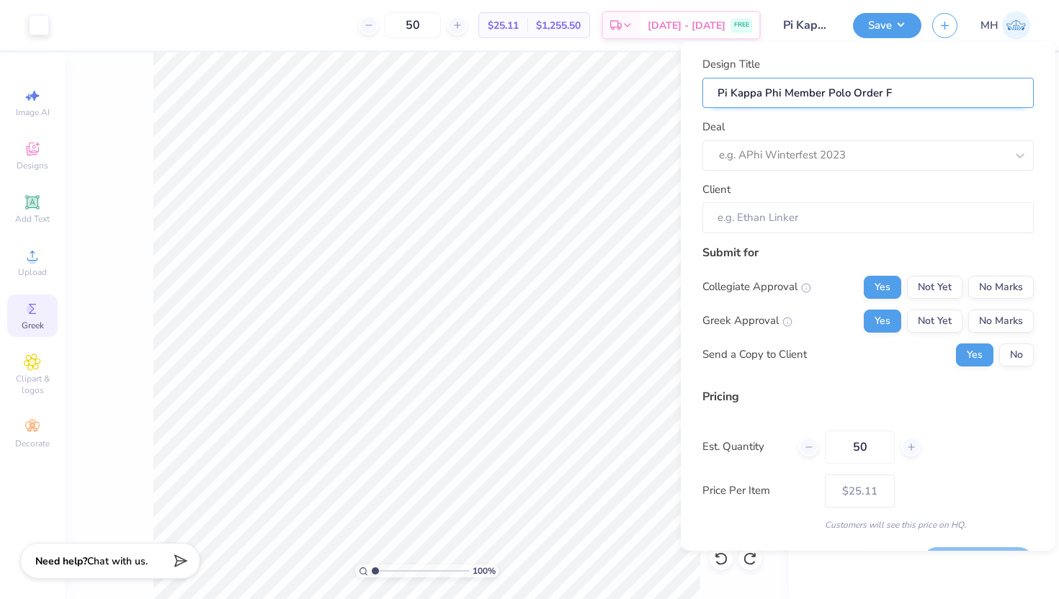
type input "Pi Kappa Phi Member Polo Order Fa"
type input "Pi Kappa Phi Member Polo Order Fal"
type input "Pi Kappa Phi Member Polo Order Fall"
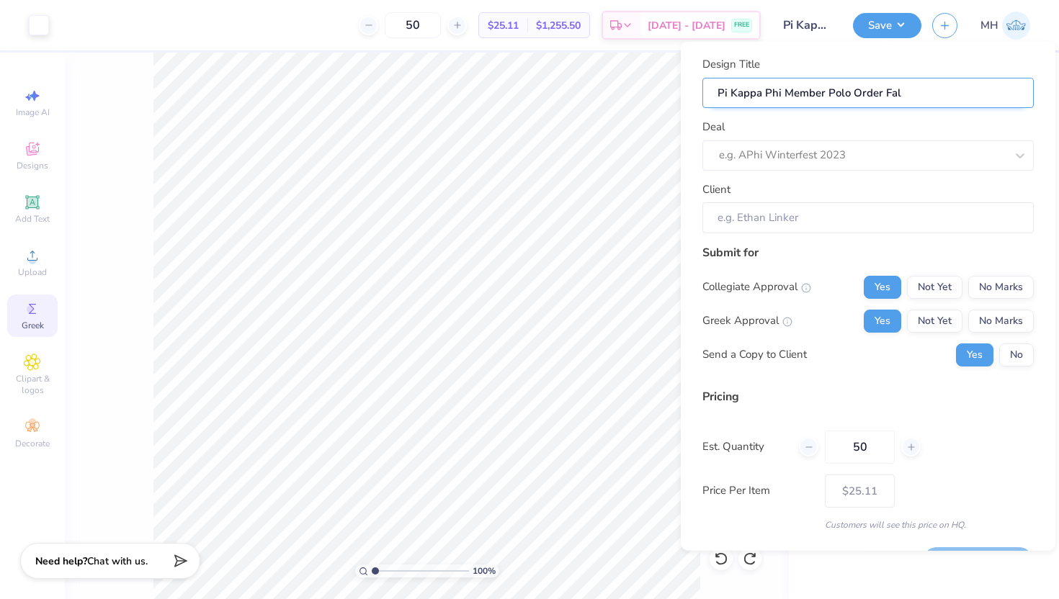
type input "Pi Kappa Phi Member Polo Order Fall"
type input "Pi Kappa Phi Member Polo Order Fall 2"
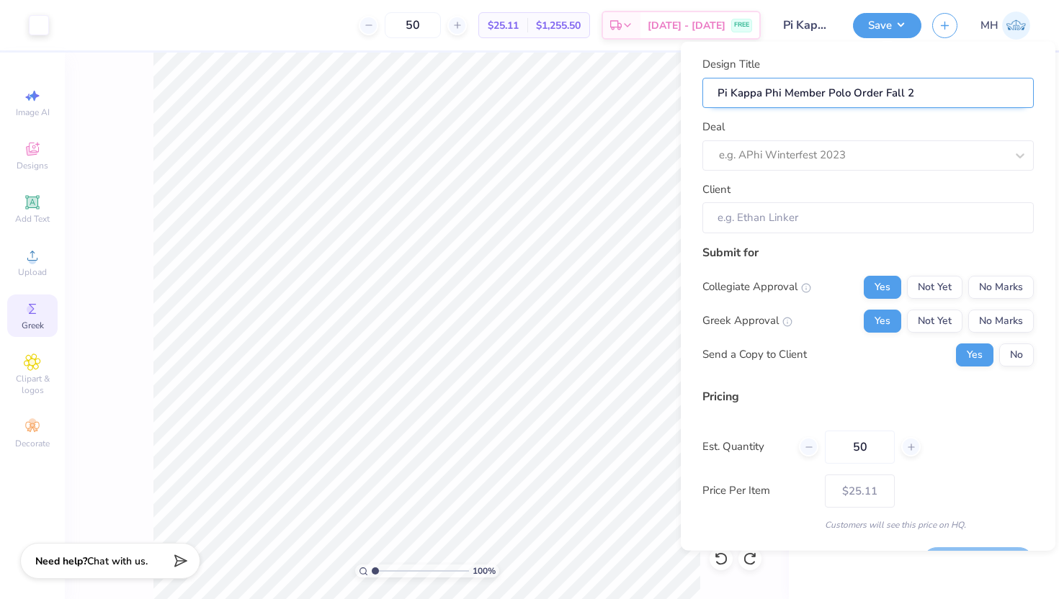
type input "Pi Kappa Phi Member Polo Order Fall 25"
click at [894, 139] on div "Deal e.g. APhi Winterfest 2023" at bounding box center [867, 145] width 331 height 52
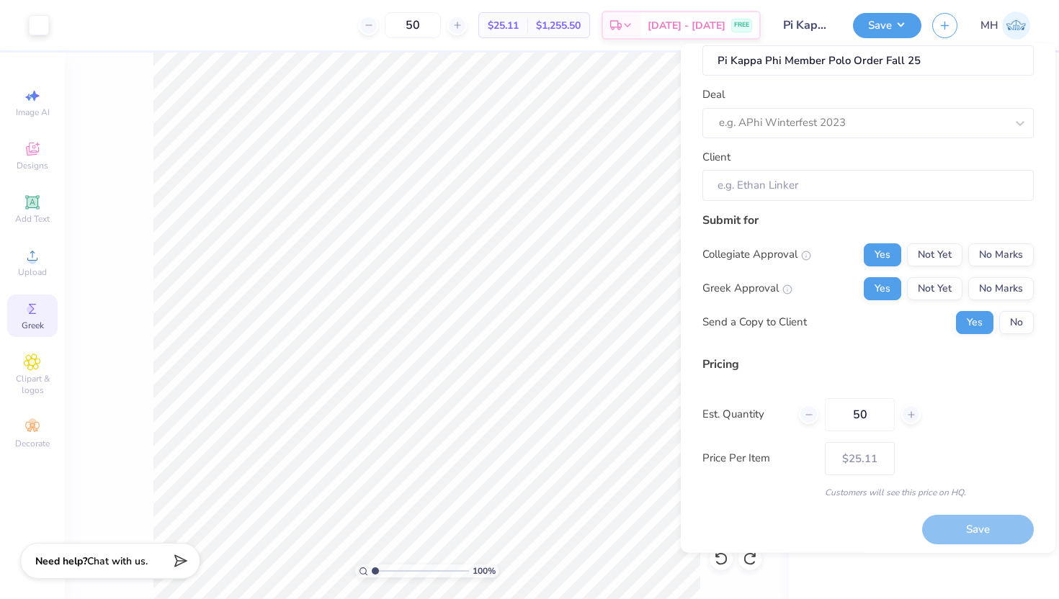
scroll to position [40, 0]
